Goal: Task Accomplishment & Management: Use online tool/utility

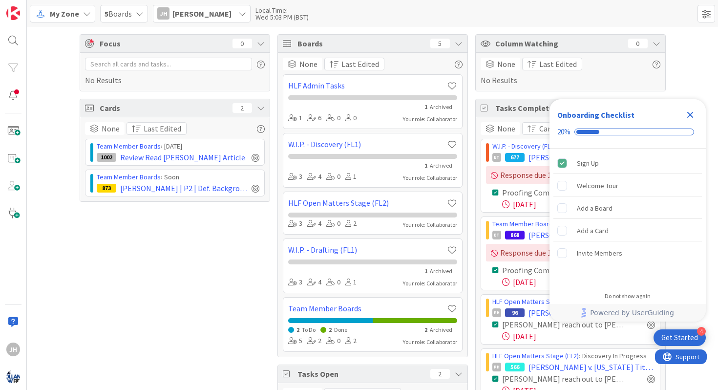
click at [685, 113] on icon "Close Checklist" at bounding box center [691, 115] width 12 height 12
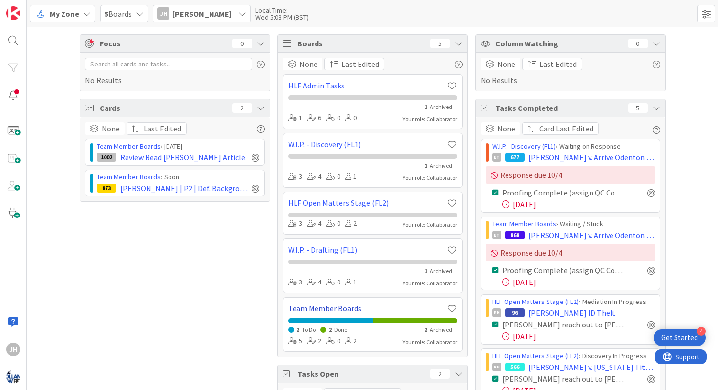
click at [322, 307] on link "Team Member Boards" at bounding box center [367, 308] width 159 height 12
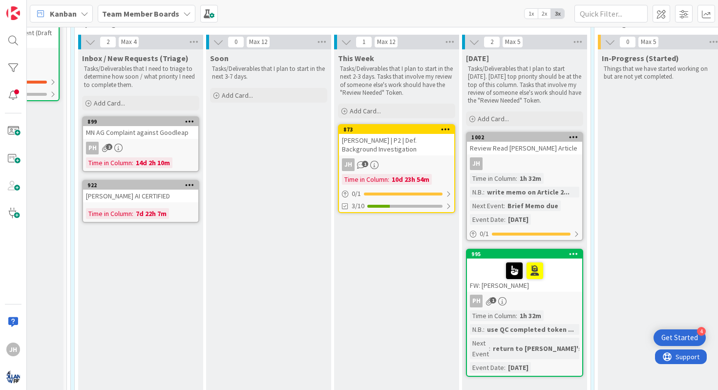
scroll to position [131, 92]
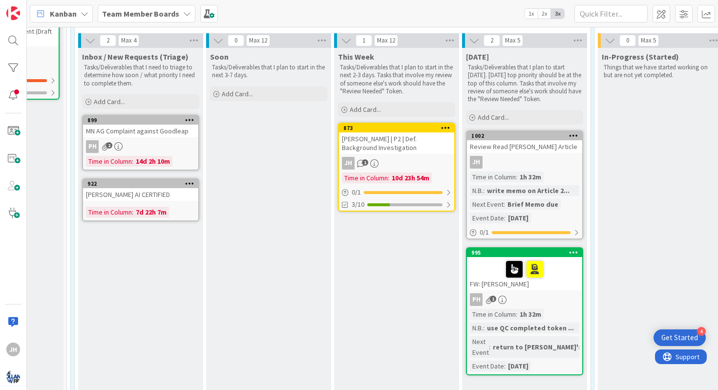
click at [562, 281] on div "FW: [PERSON_NAME]" at bounding box center [524, 273] width 115 height 33
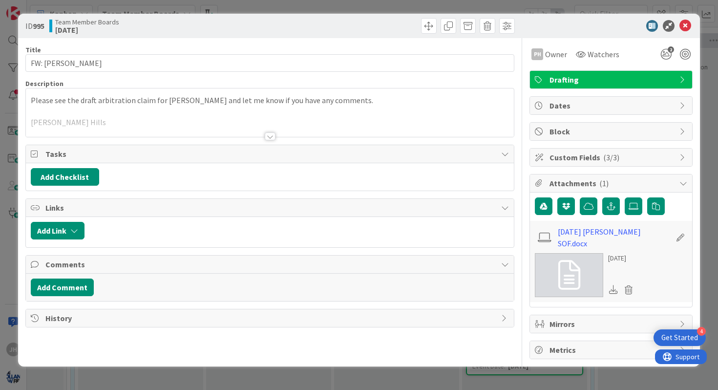
click at [270, 132] on div at bounding box center [270, 124] width 489 height 25
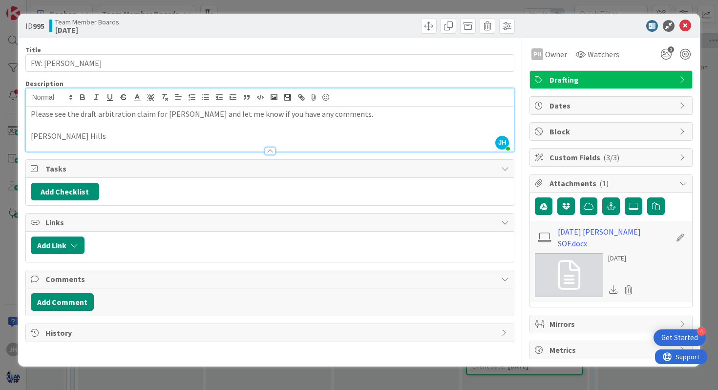
click at [272, 148] on div at bounding box center [270, 151] width 11 height 8
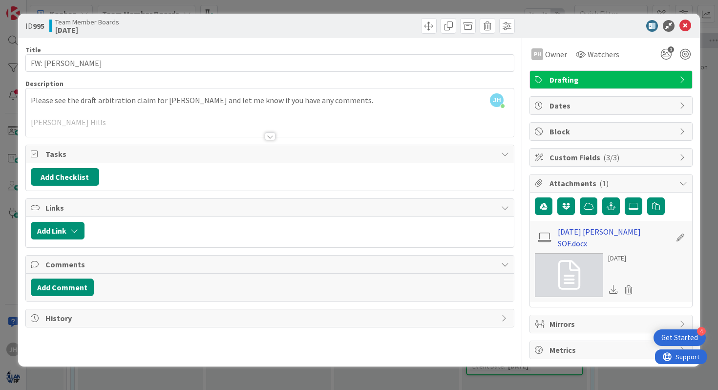
click at [580, 235] on link "[DATE] [PERSON_NAME] SOF.docx" at bounding box center [614, 237] width 113 height 23
click at [688, 24] on icon at bounding box center [686, 26] width 12 height 12
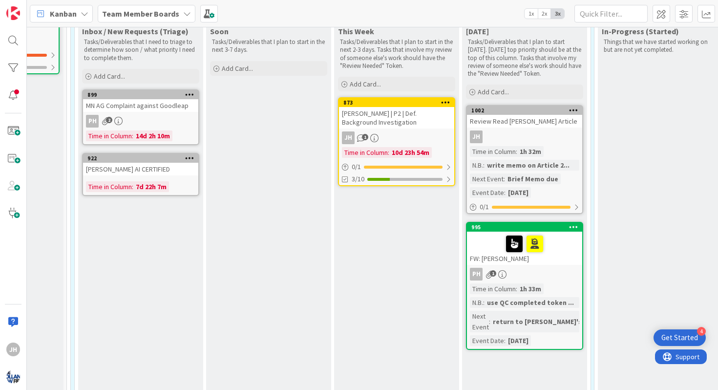
click at [571, 228] on icon at bounding box center [573, 226] width 9 height 7
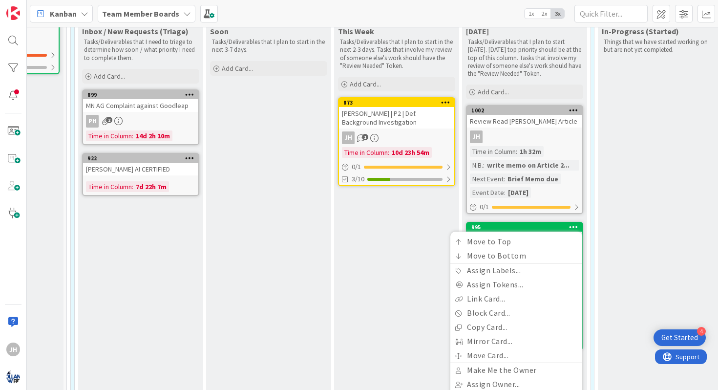
click at [613, 222] on div "In-Progress (Started) Things that we have started working on but are not yet co…" at bounding box center [660, 217] width 125 height 391
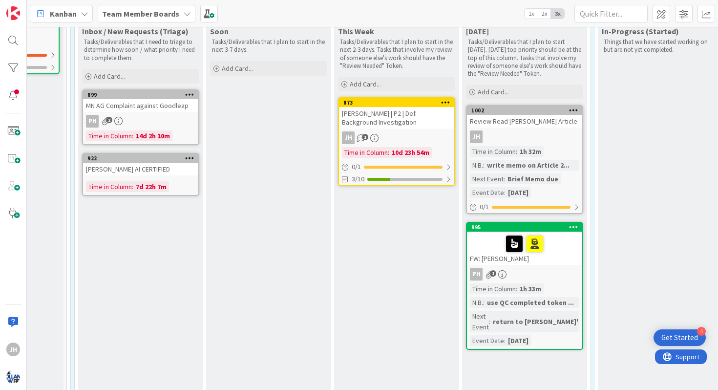
click at [557, 238] on div at bounding box center [524, 244] width 109 height 21
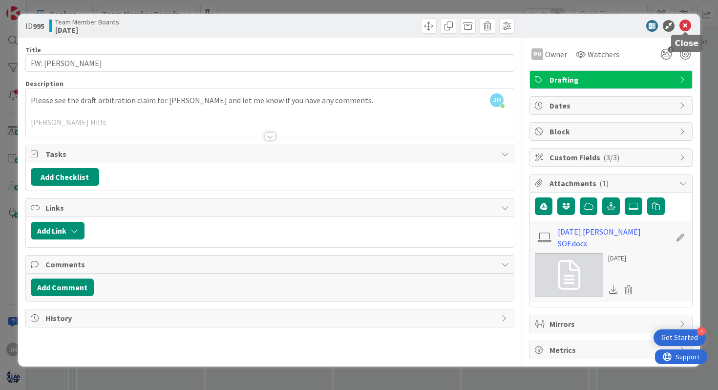
click at [683, 26] on icon at bounding box center [686, 26] width 12 height 12
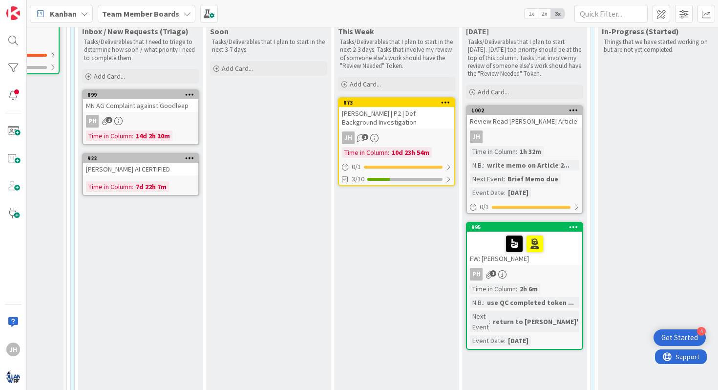
click at [563, 258] on div "FW: [PERSON_NAME]" at bounding box center [524, 248] width 115 height 33
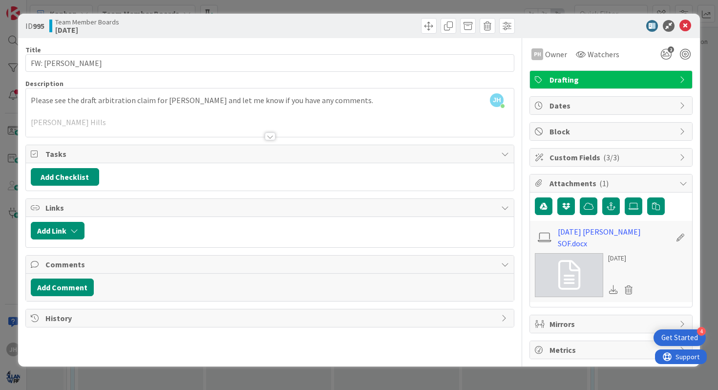
click at [265, 135] on div at bounding box center [270, 136] width 11 height 8
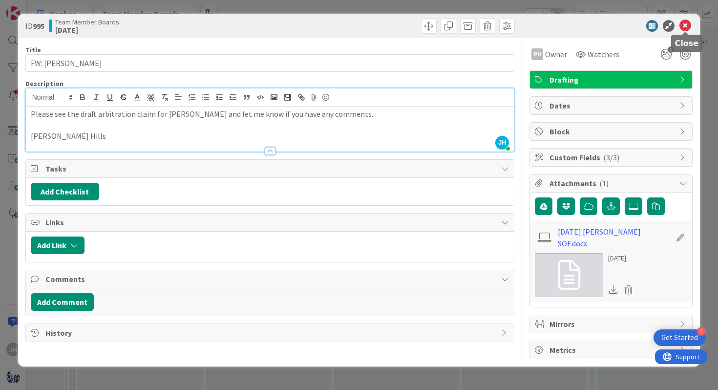
click at [687, 29] on icon at bounding box center [686, 26] width 12 height 12
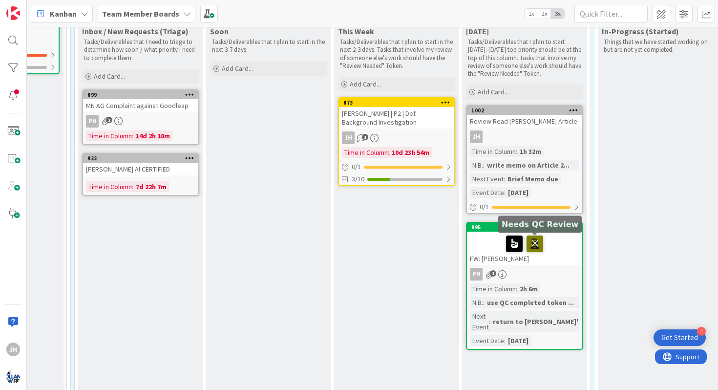
click at [537, 240] on icon at bounding box center [535, 243] width 17 height 16
click at [573, 228] on icon at bounding box center [573, 226] width 9 height 7
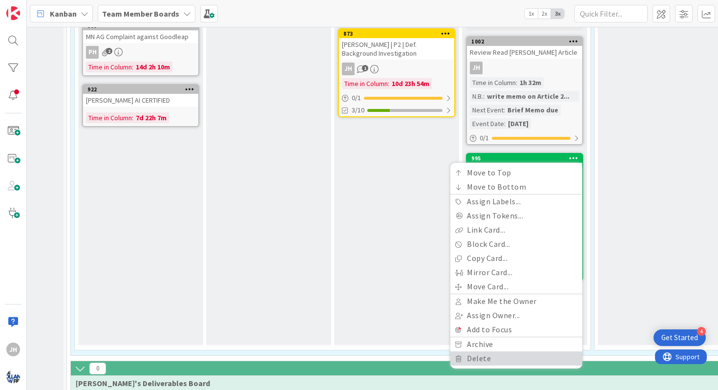
scroll to position [226, 92]
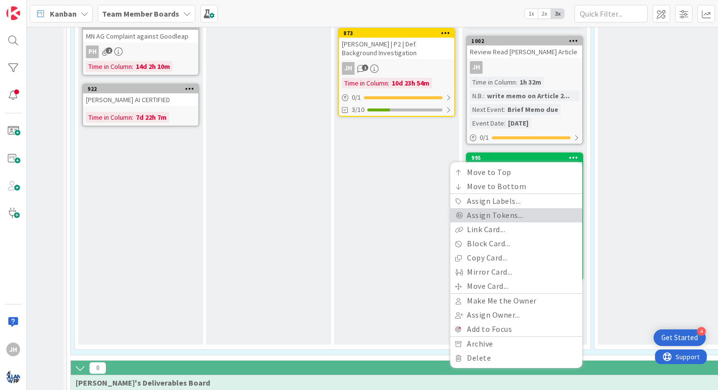
click at [503, 213] on link "Assign Tokens..." at bounding box center [516, 215] width 132 height 14
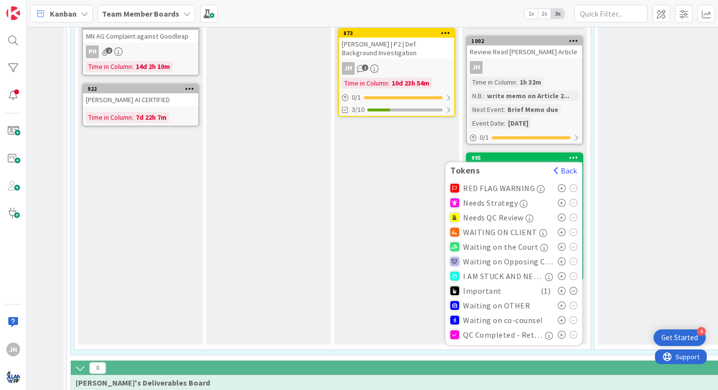
click at [526, 335] on span "QC Completed - Returned to Sender" at bounding box center [503, 334] width 80 height 9
click at [562, 333] on icon at bounding box center [562, 335] width 8 height 8
click at [612, 220] on div "In-Progress (Started) Things that we have started working on but are not yet co…" at bounding box center [660, 148] width 125 height 391
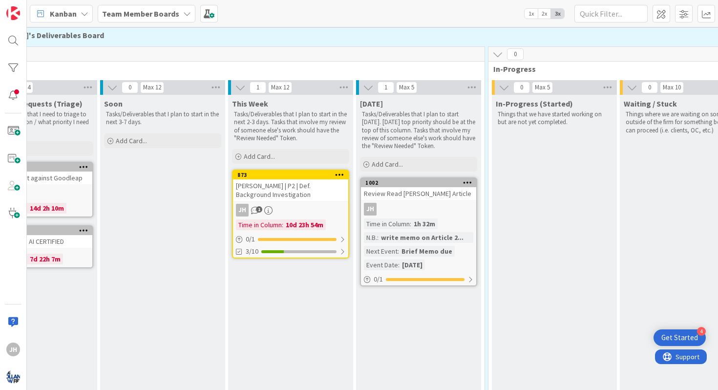
scroll to position [85, 198]
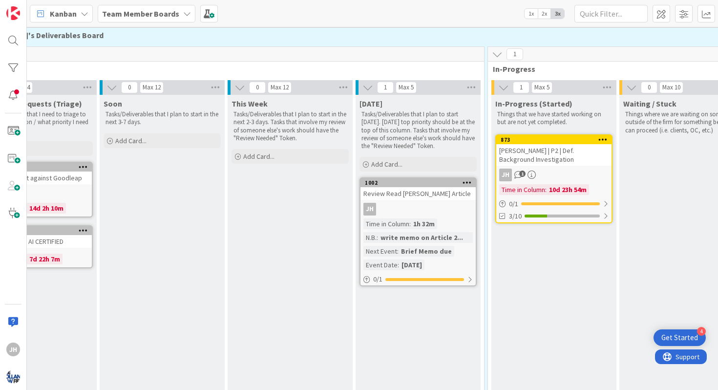
drag, startPoint x: 285, startPoint y: 172, endPoint x: 596, endPoint y: 3, distance: 354.2
